Goal: Find specific page/section: Find specific page/section

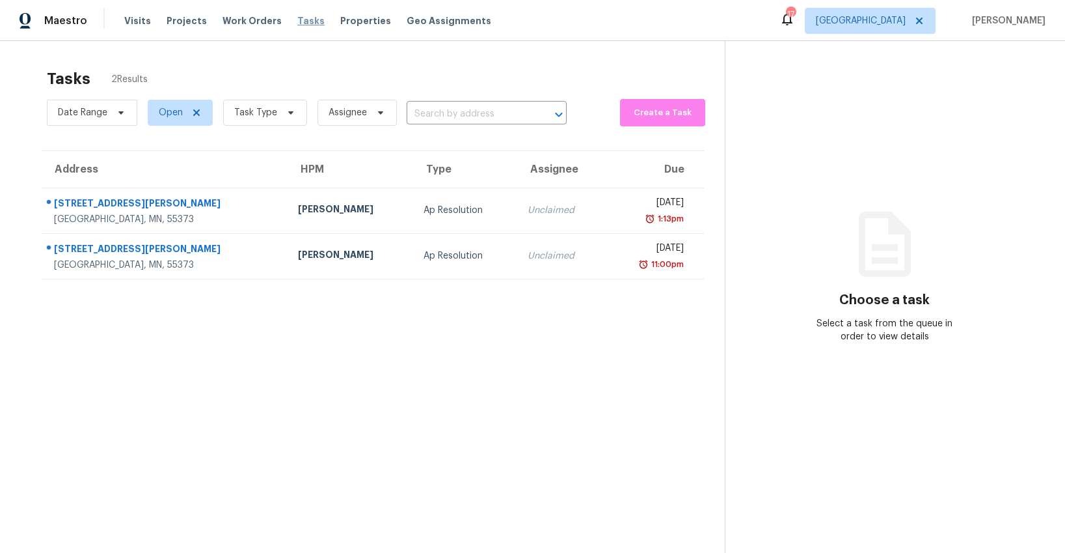
click at [297, 20] on span "Tasks" at bounding box center [310, 20] width 27 height 9
click at [352, 21] on span "Properties" at bounding box center [365, 20] width 51 height 13
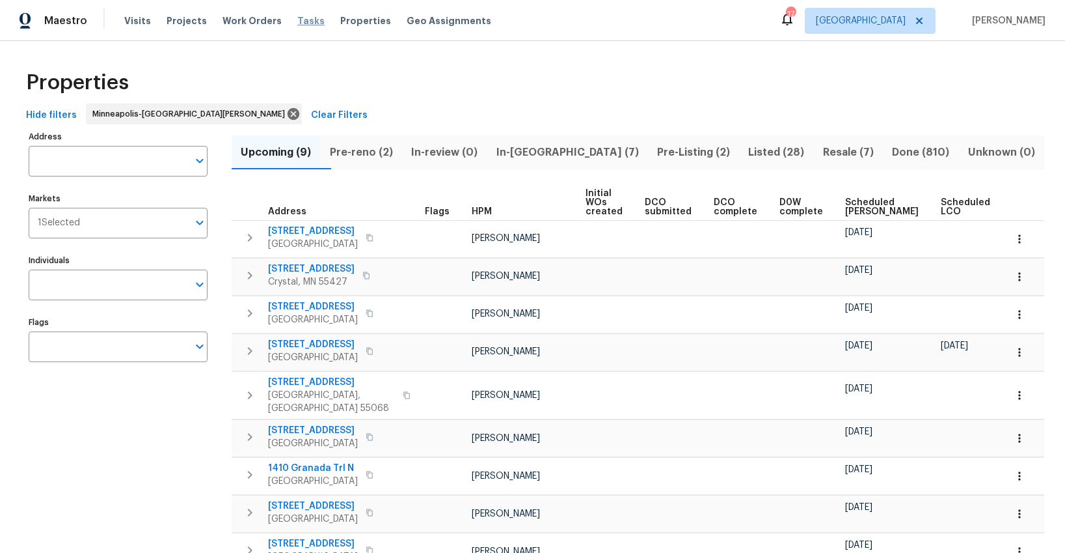
click at [297, 23] on span "Tasks" at bounding box center [310, 20] width 27 height 9
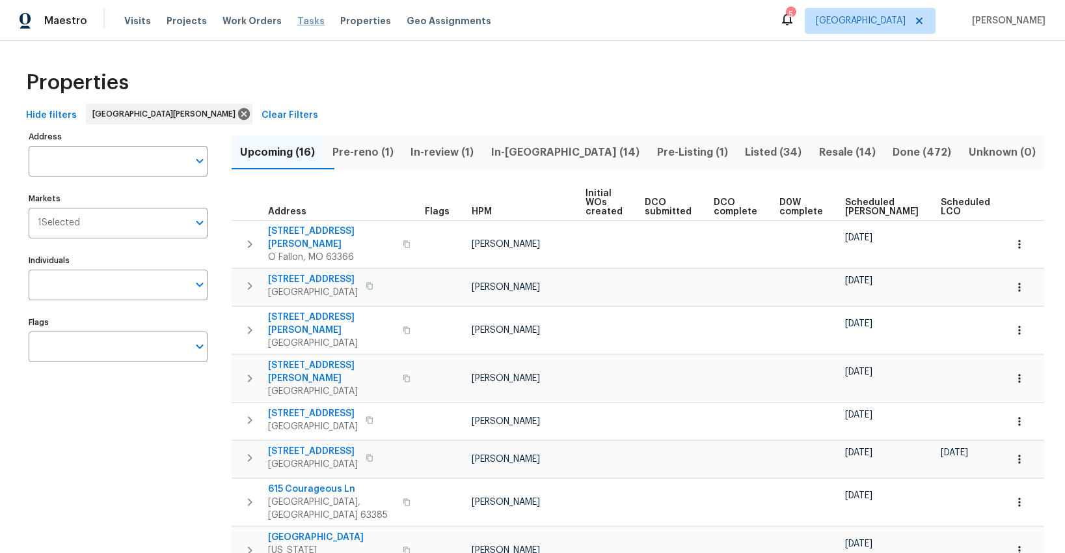
click at [301, 23] on span "Tasks" at bounding box center [310, 20] width 27 height 9
